Goal: Task Accomplishment & Management: Complete application form

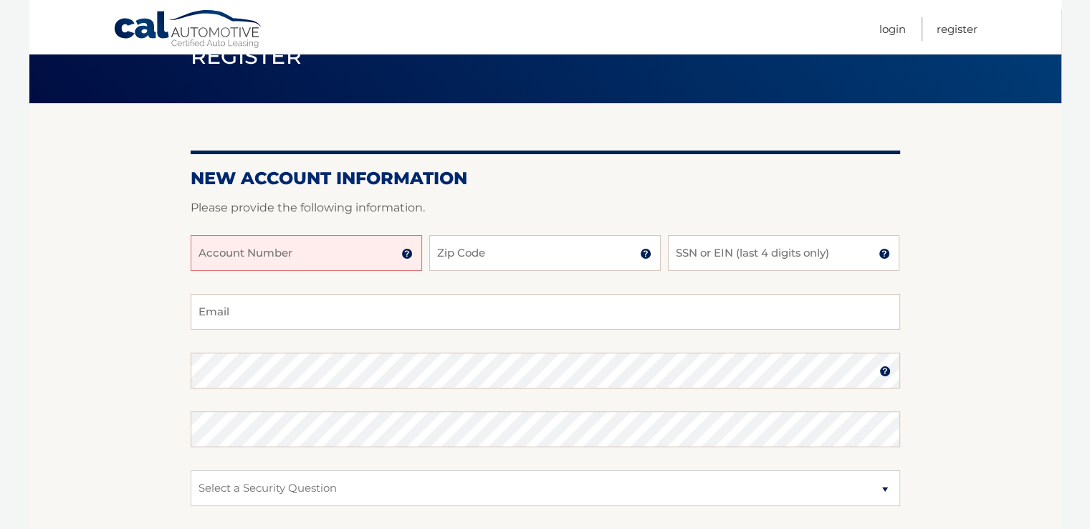
scroll to position [143, 0]
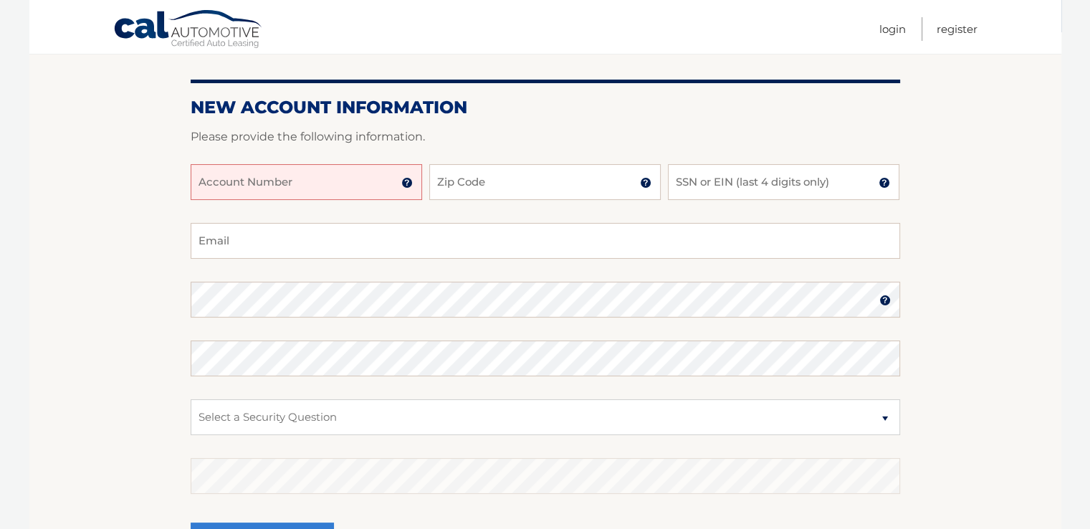
click at [294, 185] on input "Account Number" at bounding box center [306, 182] width 231 height 36
type input "44456007605"
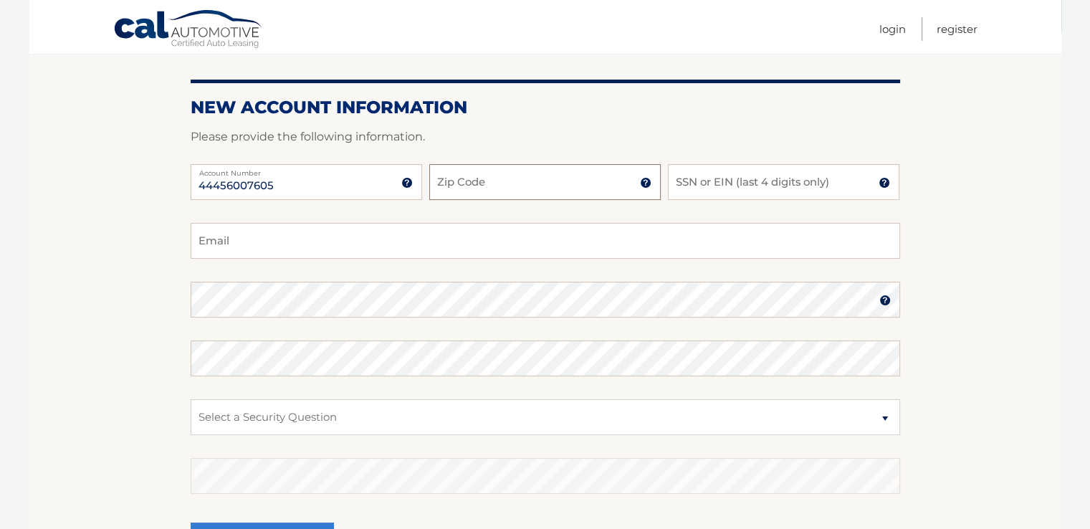
click at [486, 187] on input "Zip Code" at bounding box center [544, 182] width 231 height 36
type input "33309"
click at [710, 181] on input "SSN or EIN (last 4 digits only)" at bounding box center [783, 182] width 231 height 36
type input "6996"
click at [264, 245] on input "Email" at bounding box center [545, 241] width 709 height 36
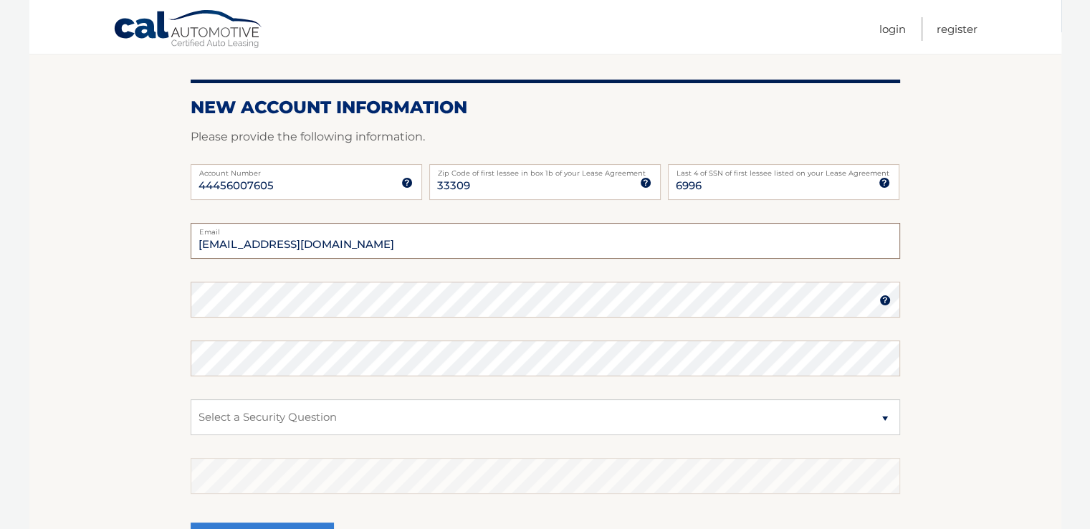
type input "[EMAIL_ADDRESS][DOMAIN_NAME]"
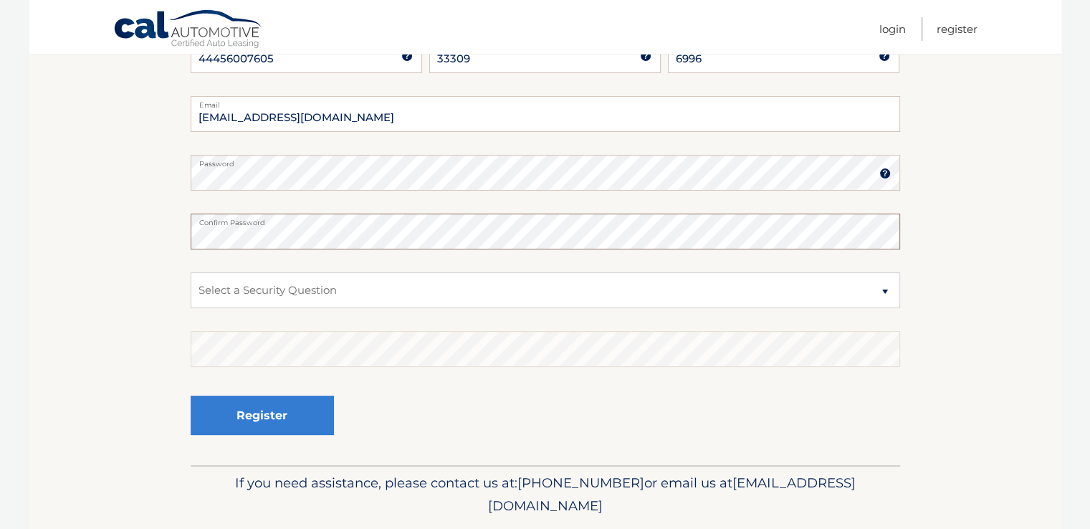
scroll to position [287, 0]
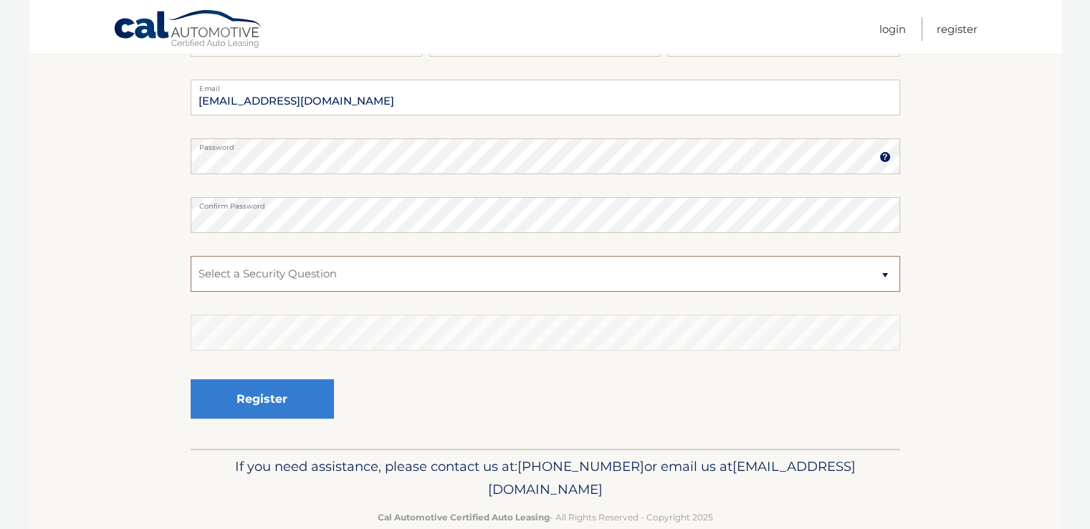
click at [885, 277] on select "Select a Security Question What was the name of your elementary school? What is…" at bounding box center [545, 274] width 709 height 36
select select "4"
click at [191, 256] on select "Select a Security Question What was the name of your elementary school? What is…" at bounding box center [545, 274] width 709 height 36
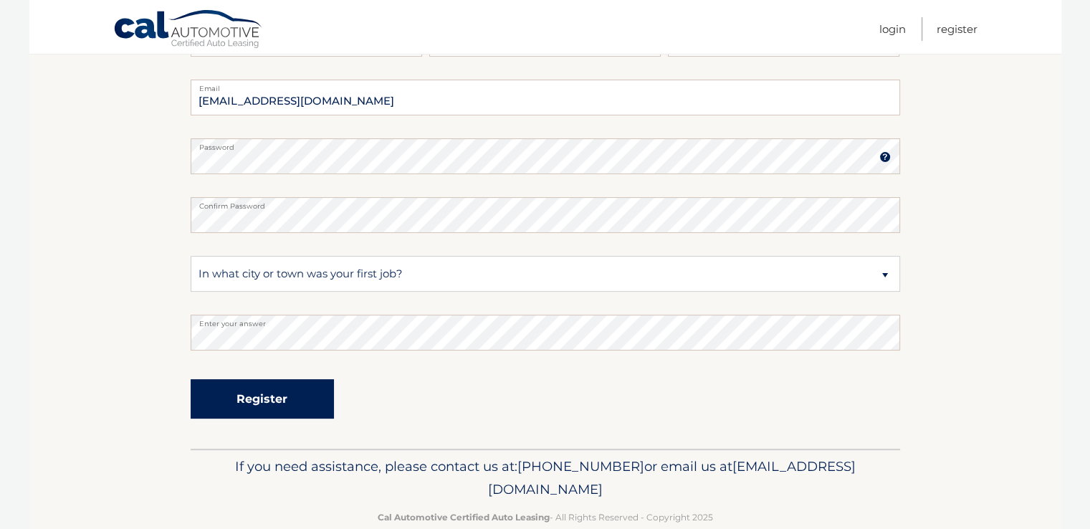
click at [262, 401] on button "Register" at bounding box center [262, 398] width 143 height 39
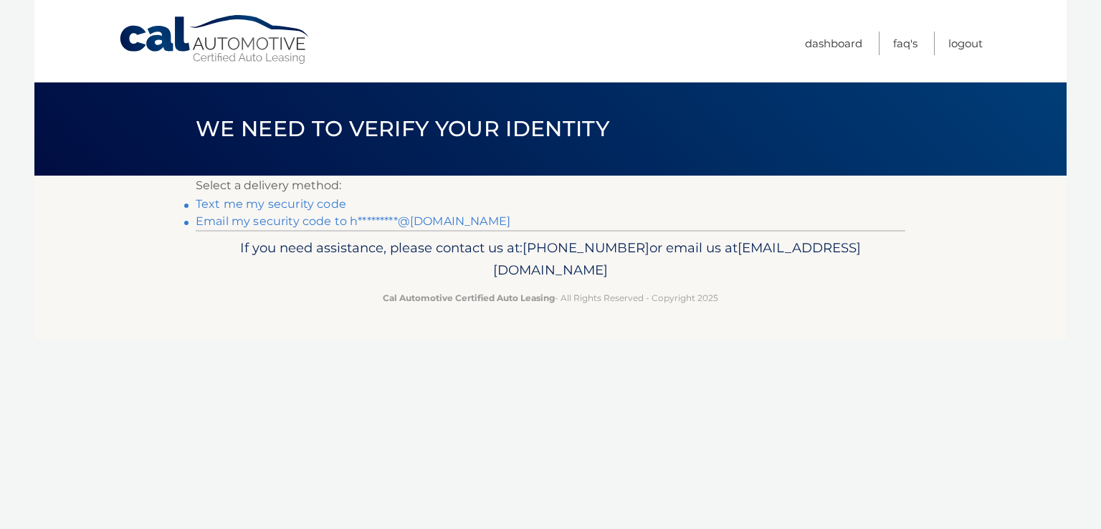
click at [294, 203] on link "Text me my security code" at bounding box center [271, 204] width 150 height 14
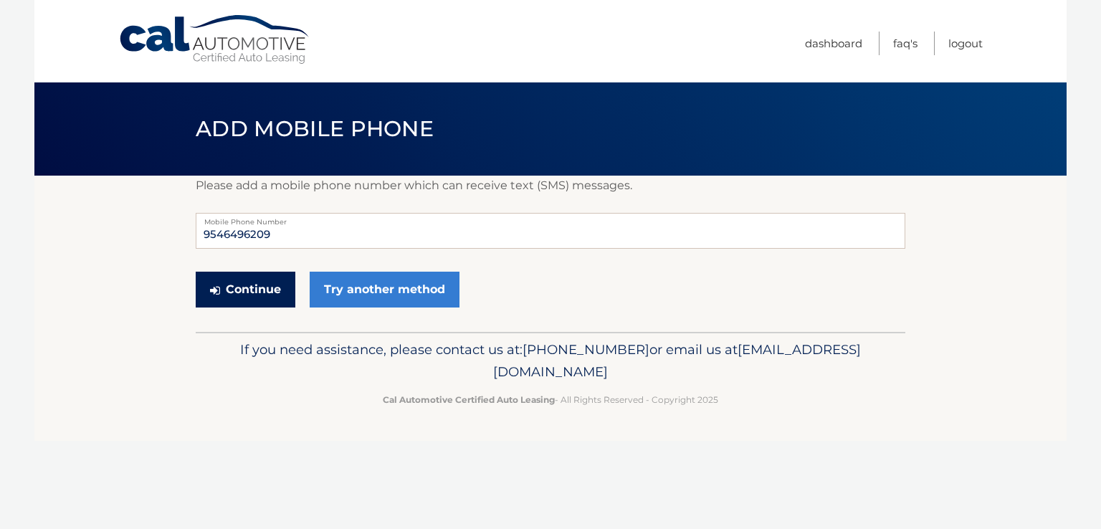
click at [259, 288] on button "Continue" at bounding box center [246, 290] width 100 height 36
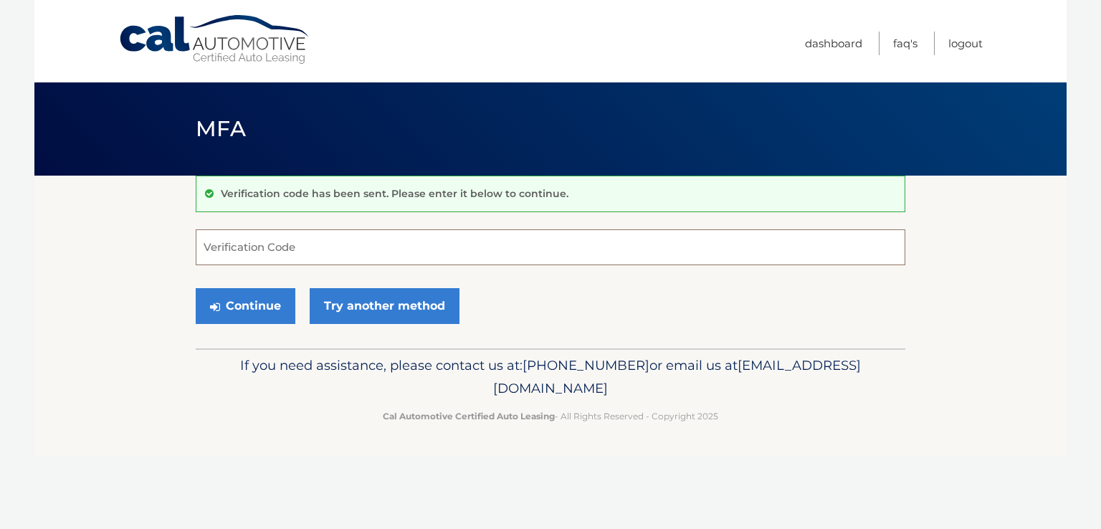
click at [284, 245] on input "Verification Code" at bounding box center [550, 247] width 709 height 36
type input "268039"
click at [249, 306] on button "Continue" at bounding box center [246, 306] width 100 height 36
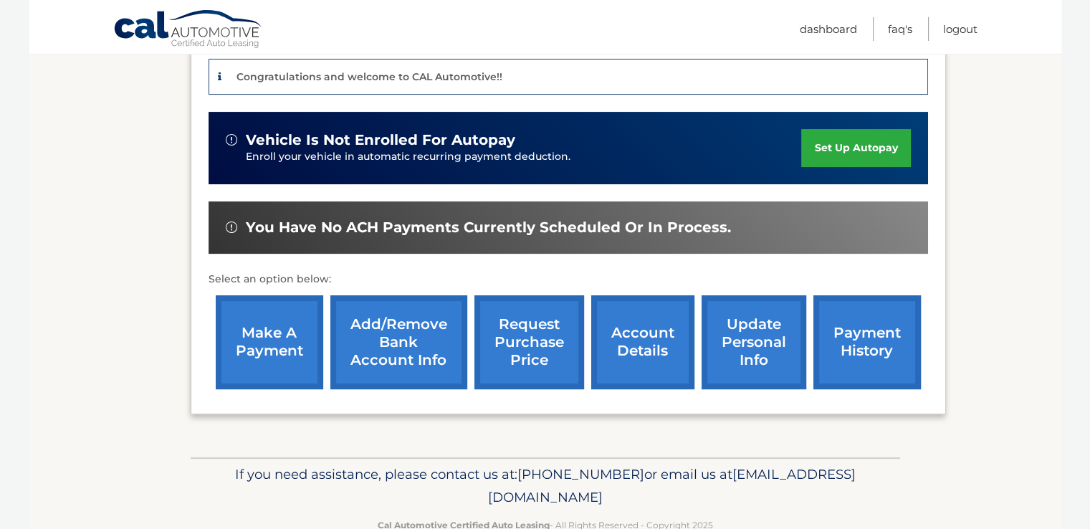
scroll to position [391, 0]
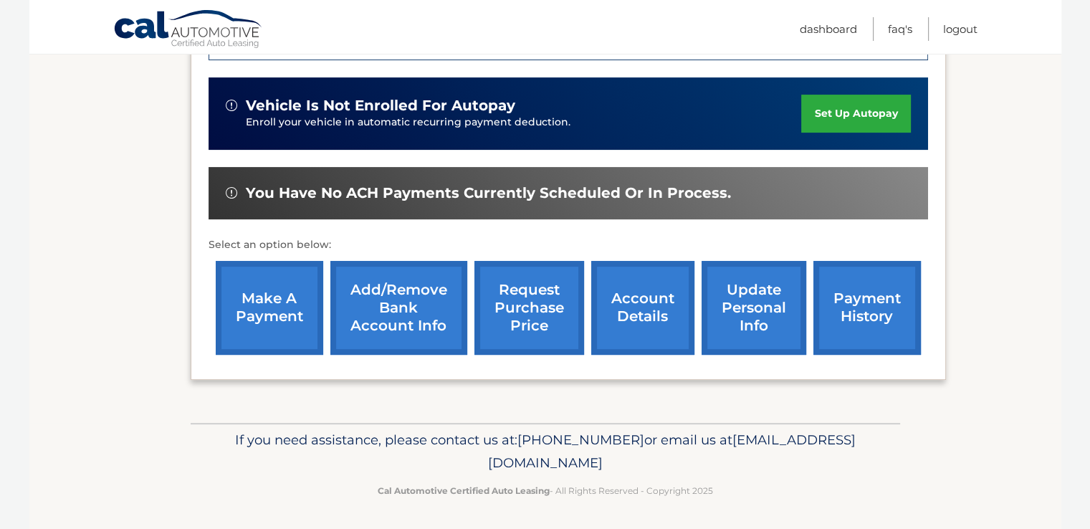
click at [261, 308] on link "make a payment" at bounding box center [269, 308] width 107 height 94
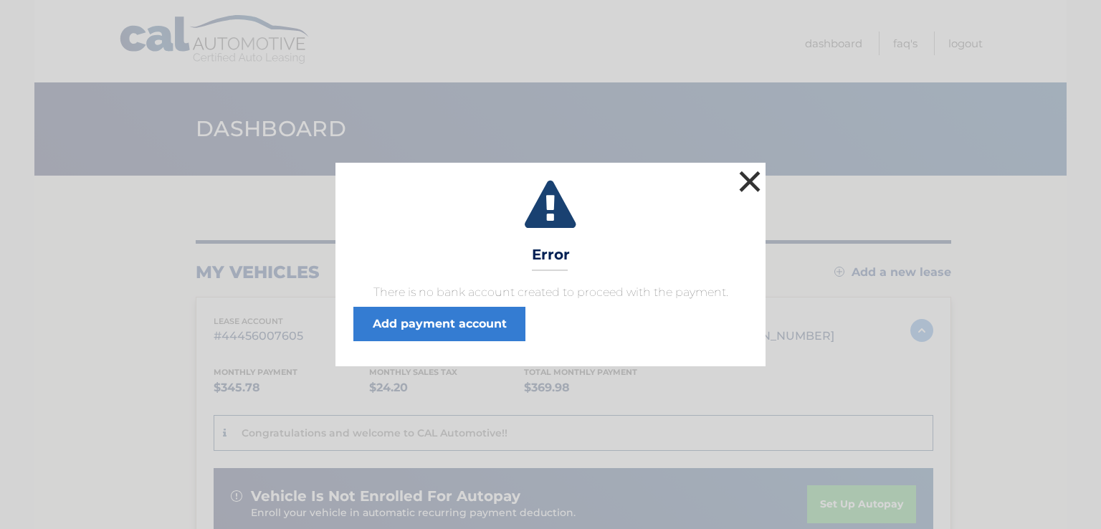
click at [752, 181] on button "×" at bounding box center [749, 181] width 29 height 29
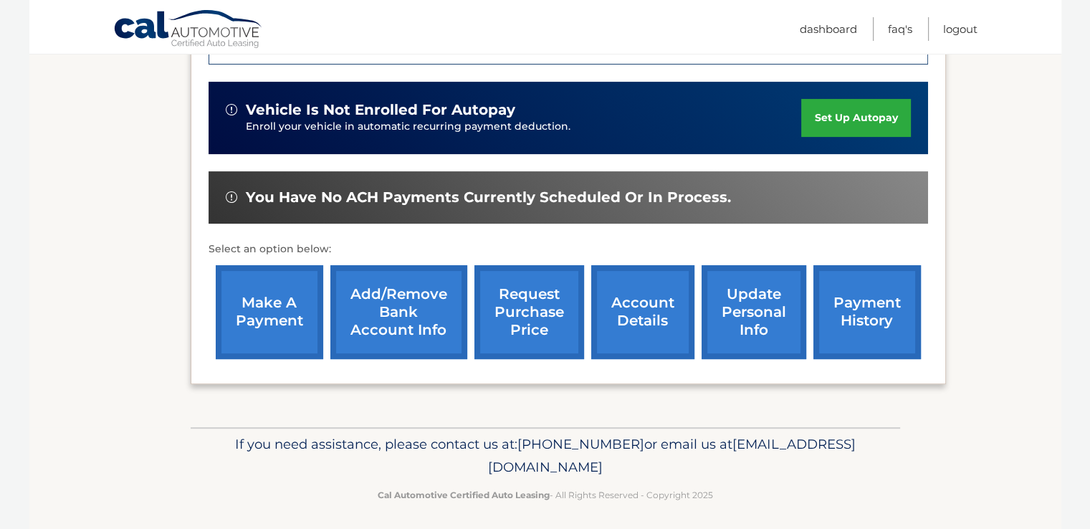
scroll to position [391, 0]
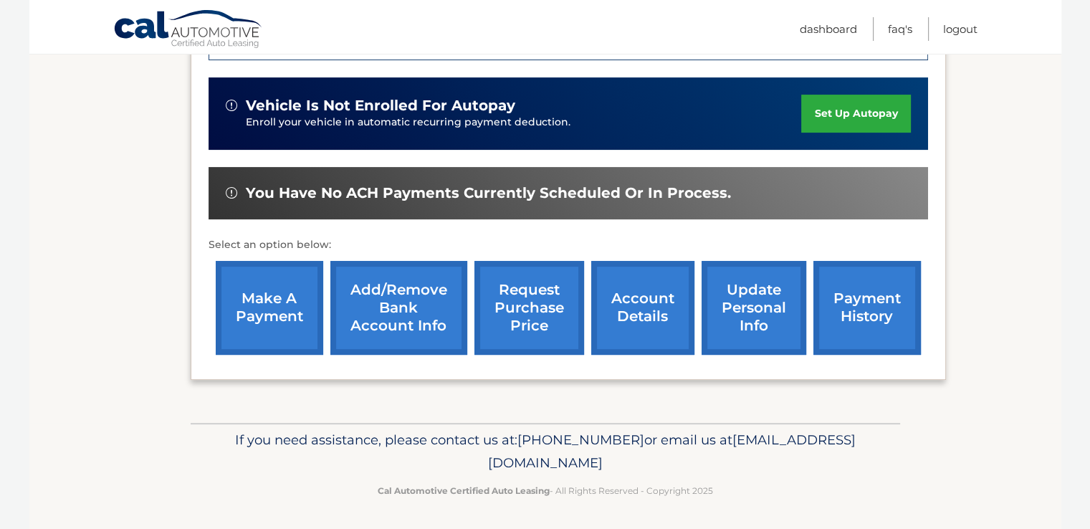
click at [643, 307] on link "account details" at bounding box center [642, 308] width 103 height 94
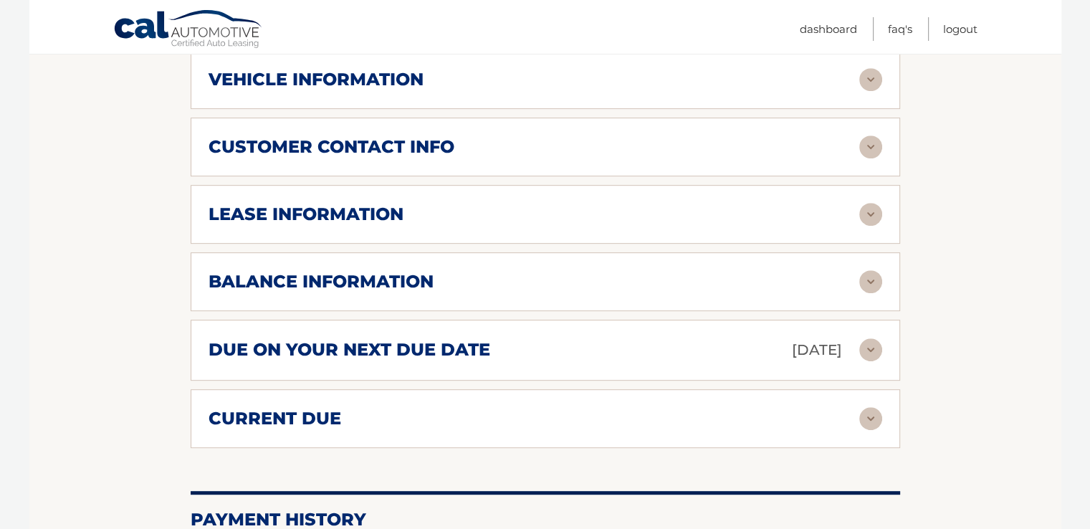
scroll to position [717, 0]
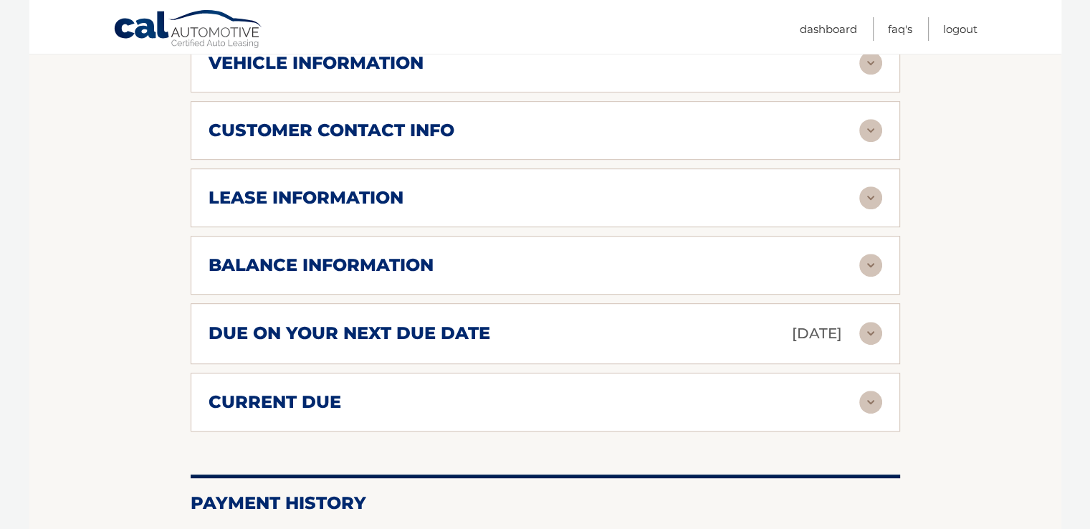
click at [870, 328] on img at bounding box center [870, 333] width 23 height 23
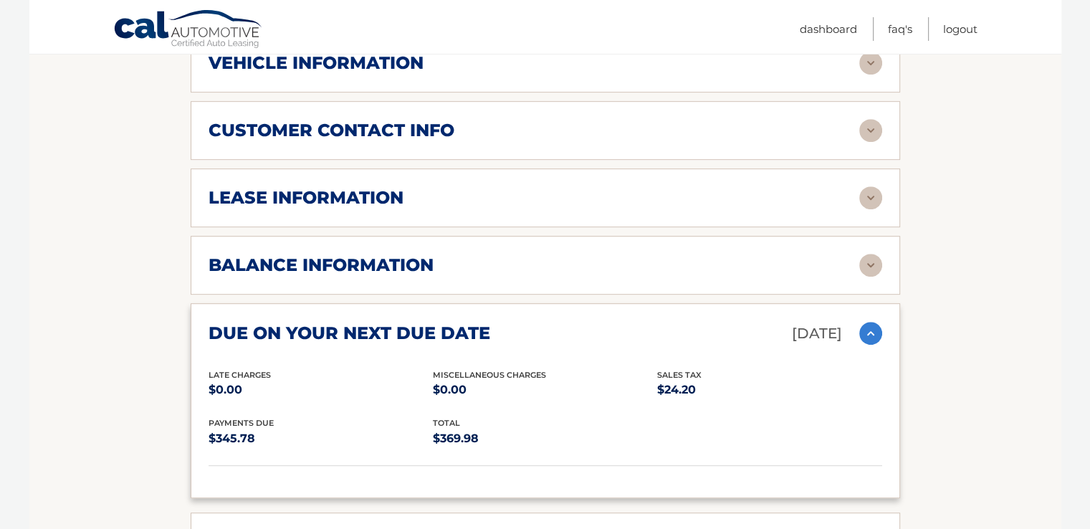
click at [870, 328] on img at bounding box center [870, 333] width 23 height 23
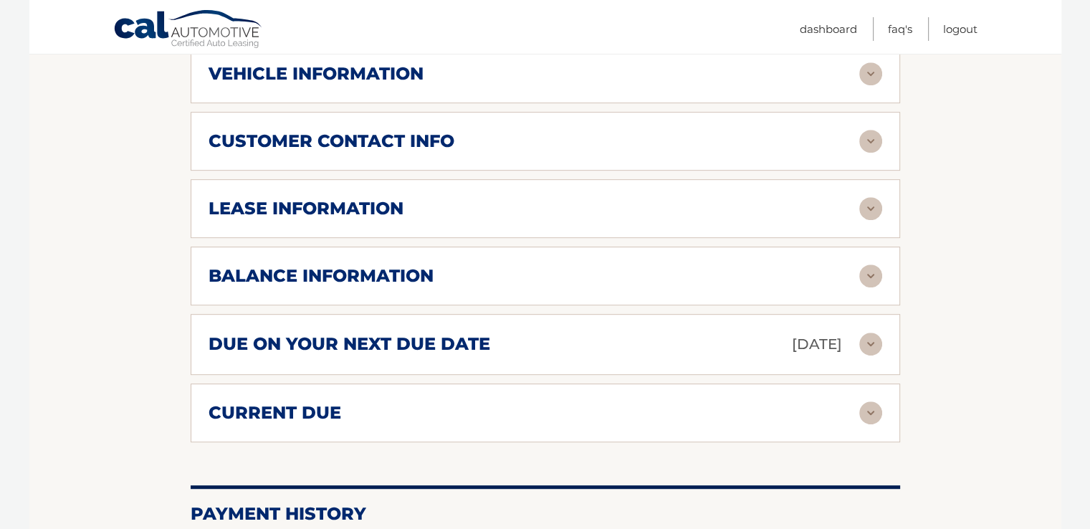
scroll to position [634, 0]
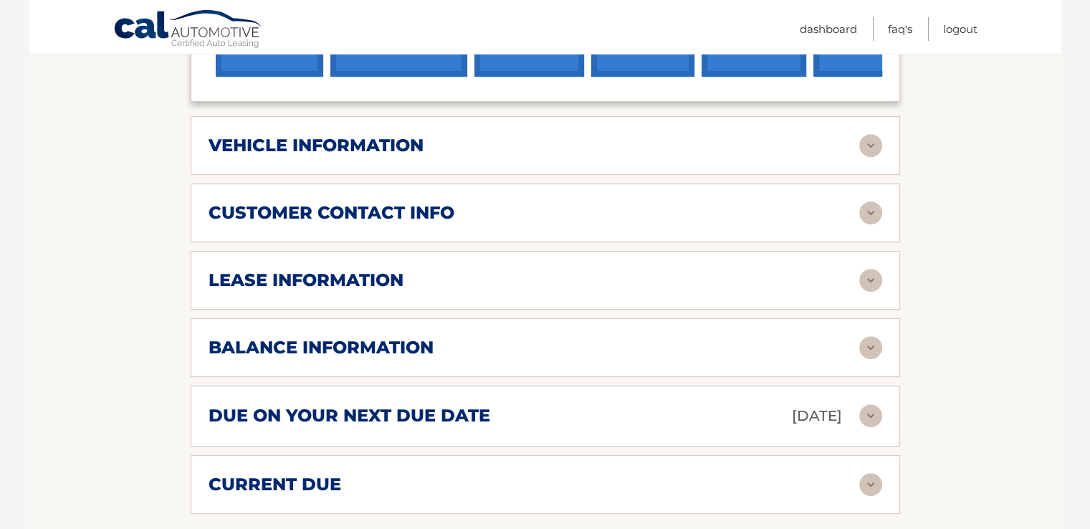
click at [871, 343] on img at bounding box center [870, 347] width 23 height 23
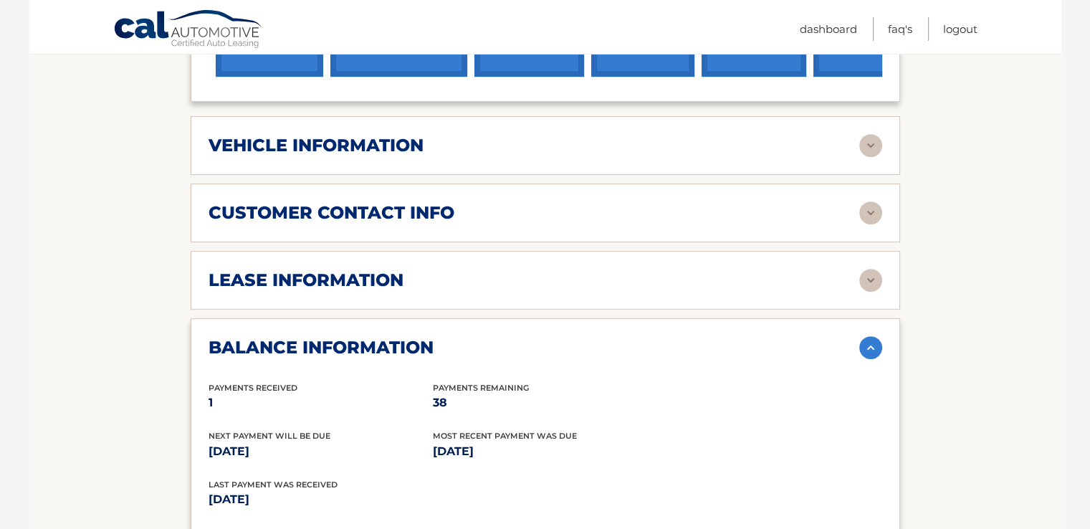
click at [869, 208] on img at bounding box center [870, 212] width 23 height 23
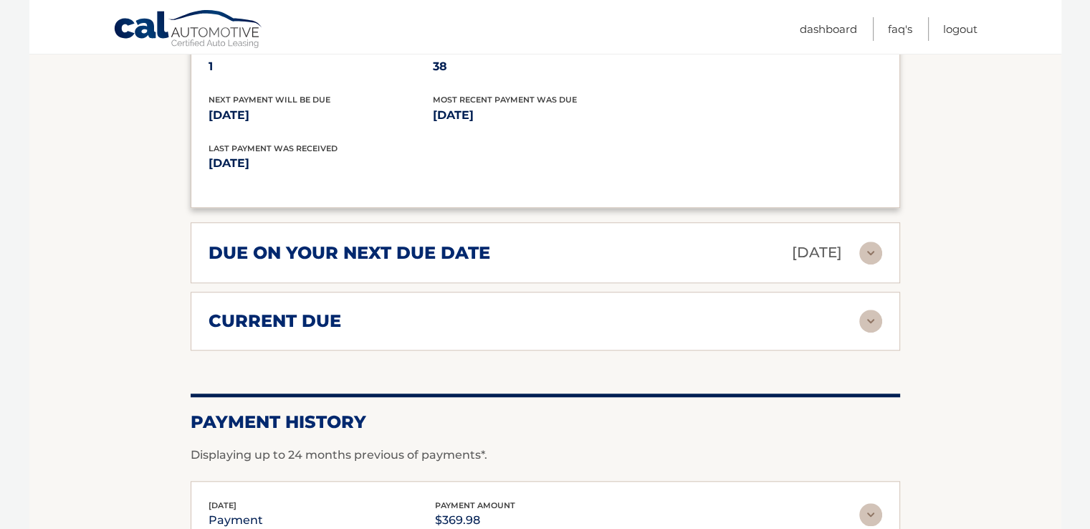
scroll to position [1279, 0]
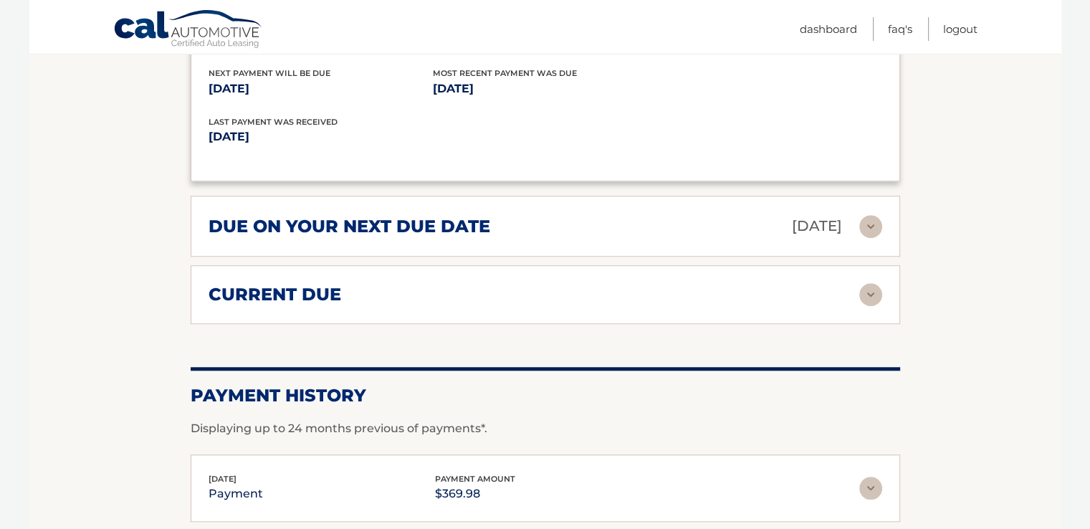
click at [868, 219] on img at bounding box center [870, 226] width 23 height 23
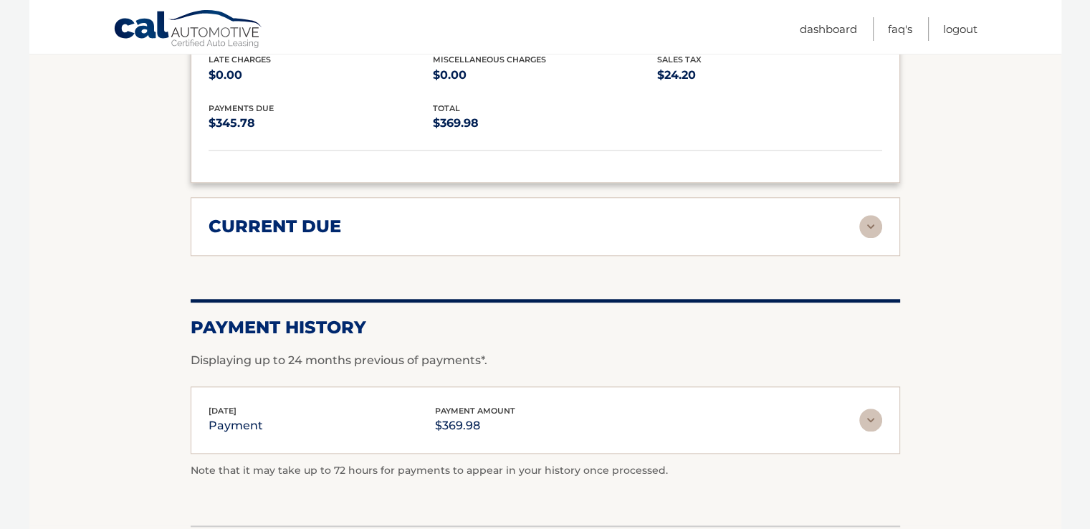
scroll to position [1494, 0]
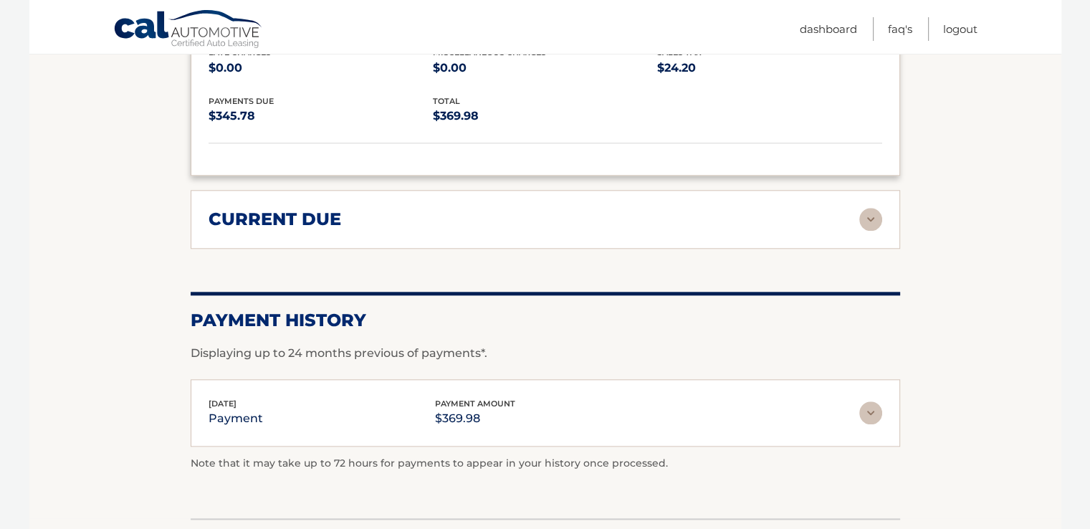
click at [867, 211] on img at bounding box center [870, 219] width 23 height 23
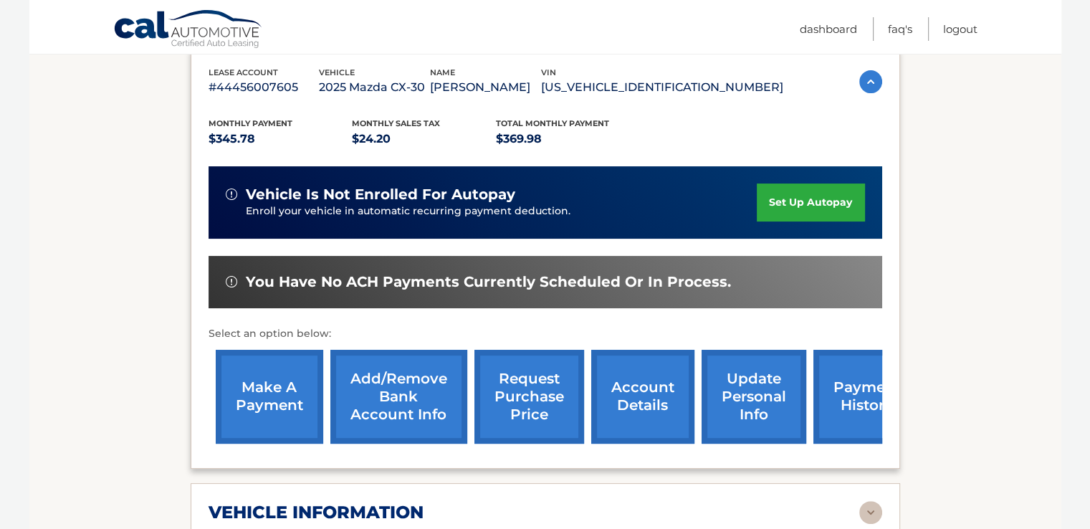
scroll to position [0, 0]
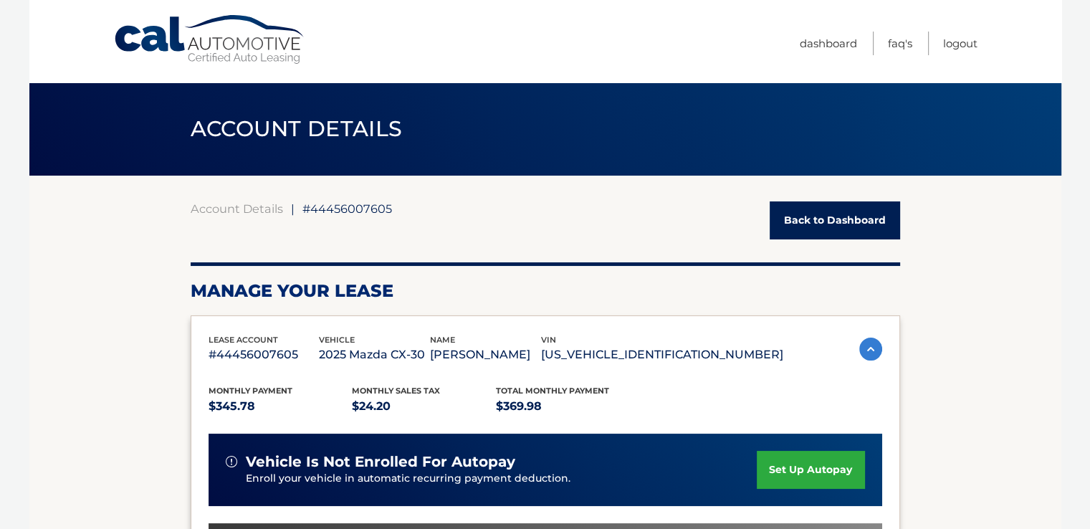
click at [845, 221] on link "Back to Dashboard" at bounding box center [835, 220] width 130 height 38
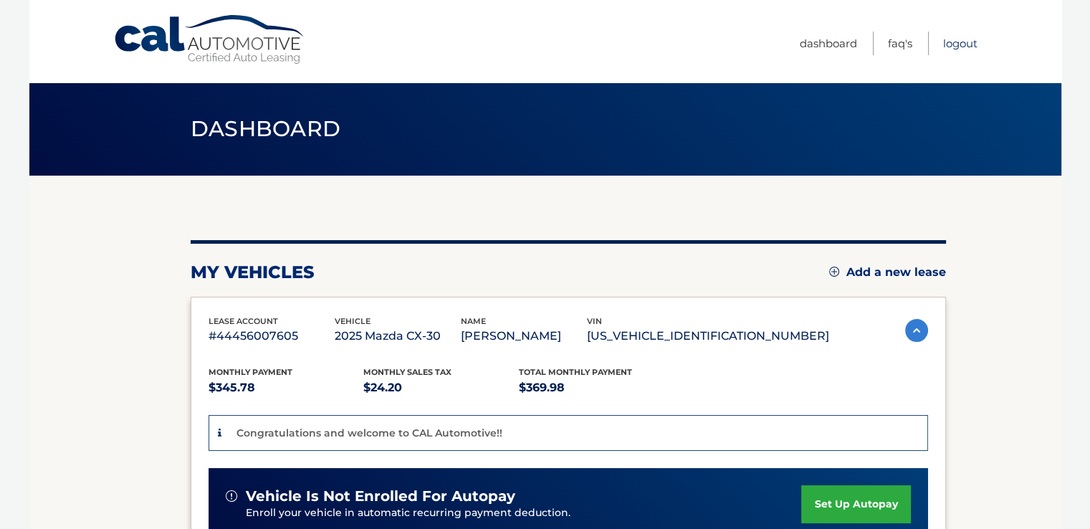
click at [955, 44] on link "Logout" at bounding box center [960, 44] width 34 height 24
